Goal: Find specific page/section: Find specific page/section

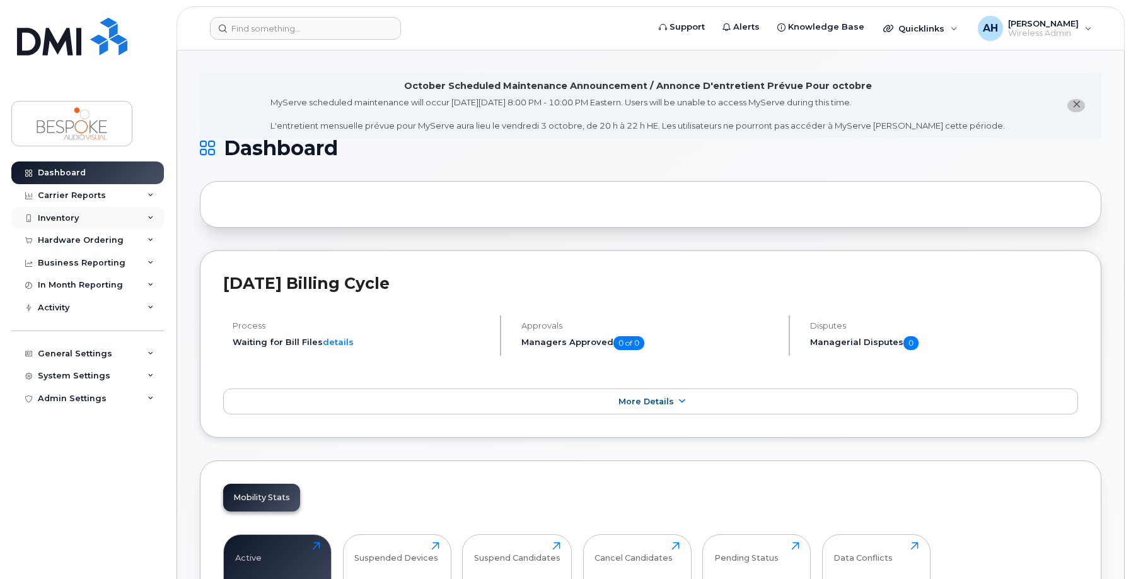
click at [71, 213] on div "Inventory" at bounding box center [58, 218] width 41 height 10
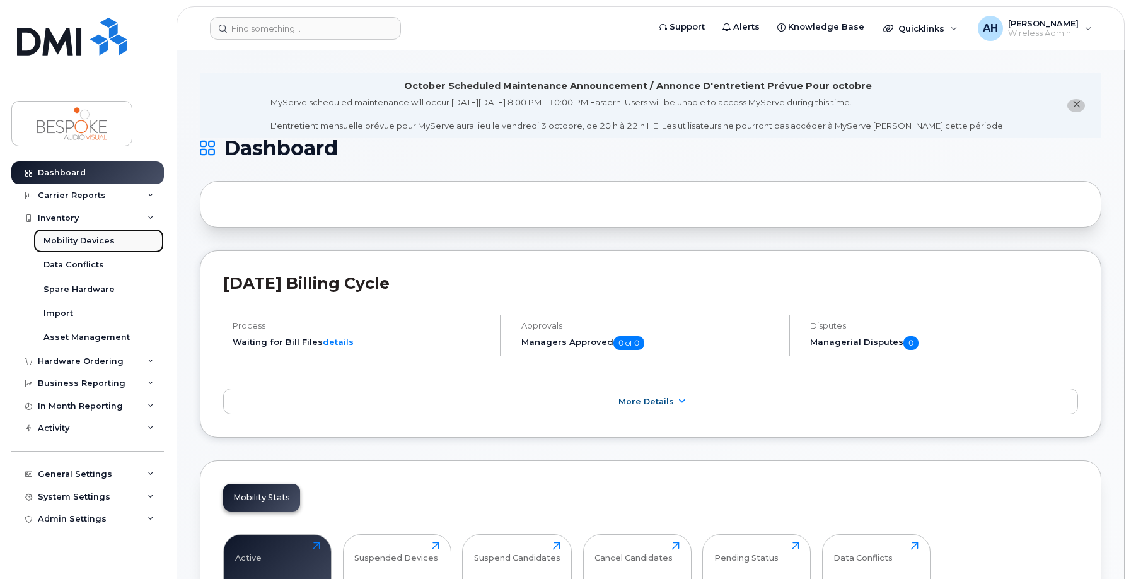
click at [114, 244] on link "Mobility Devices" at bounding box center [98, 241] width 131 height 24
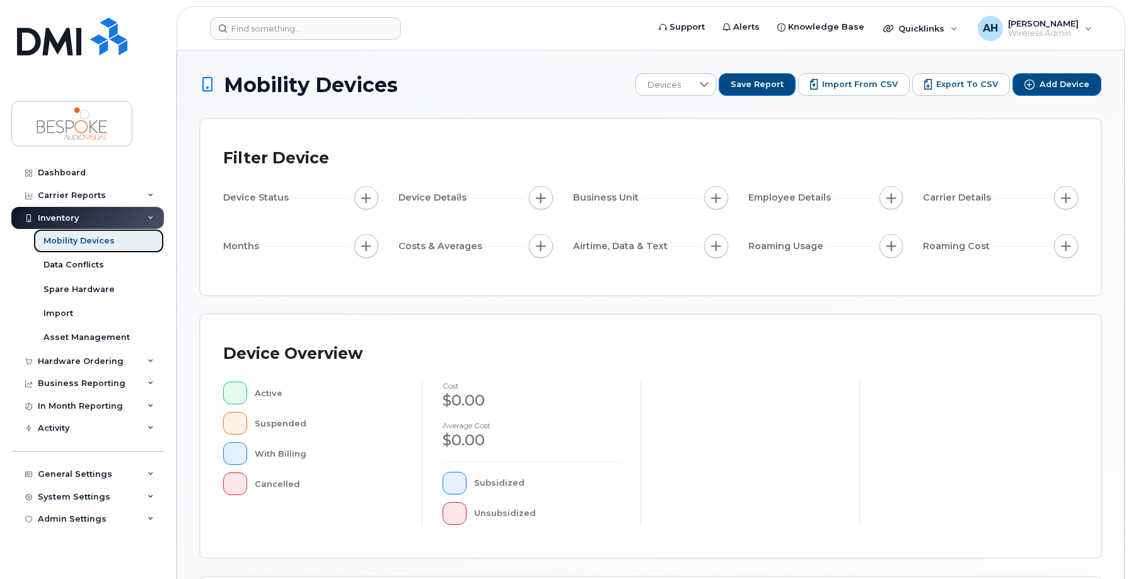
scroll to position [288, 0]
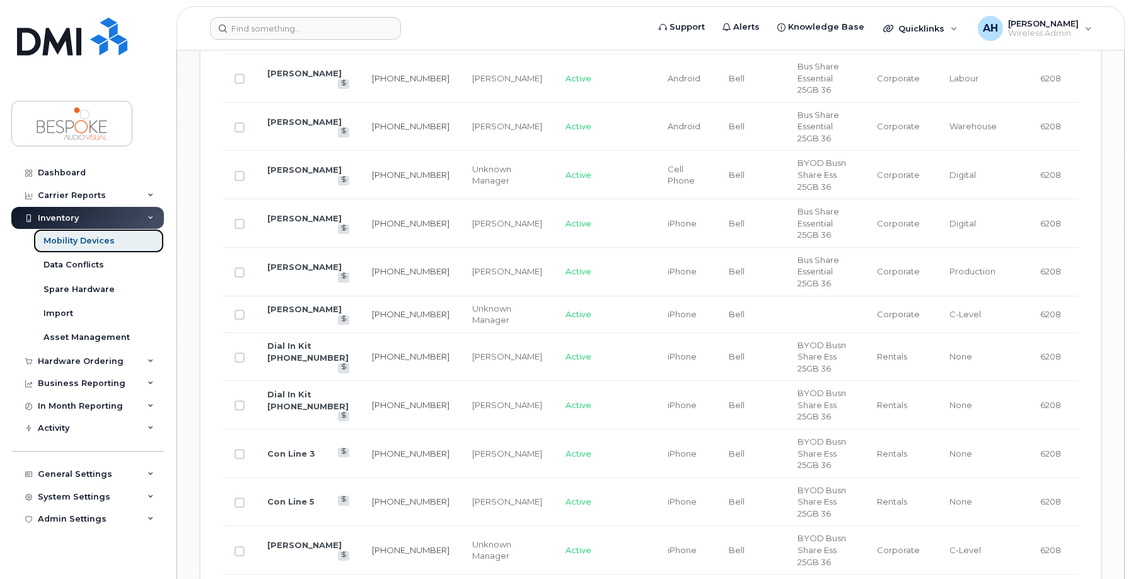
scroll to position [1233, 0]
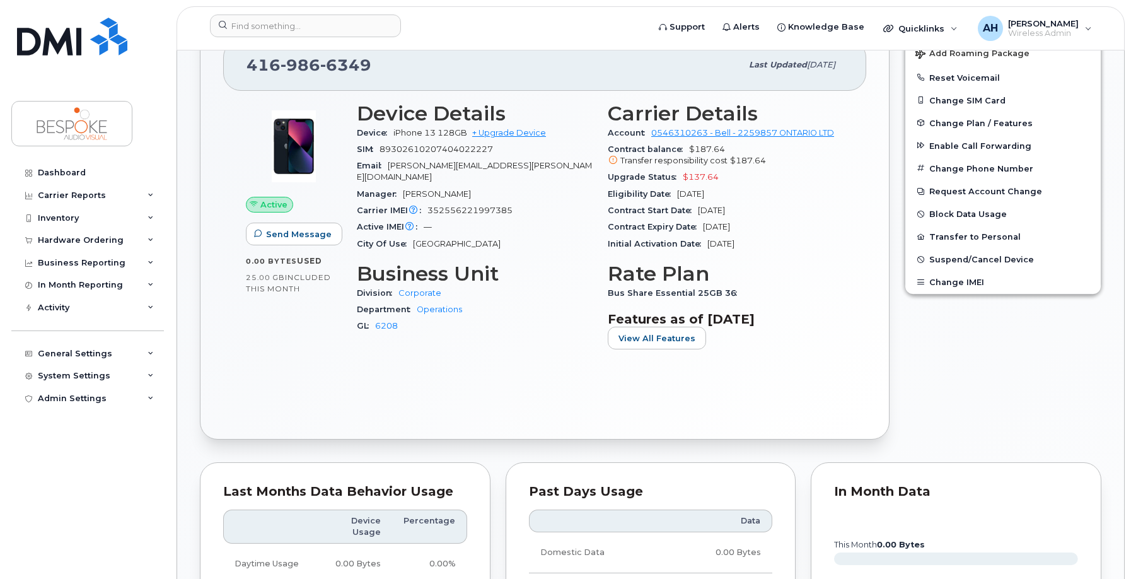
scroll to position [504, 0]
